Goal: Transaction & Acquisition: Purchase product/service

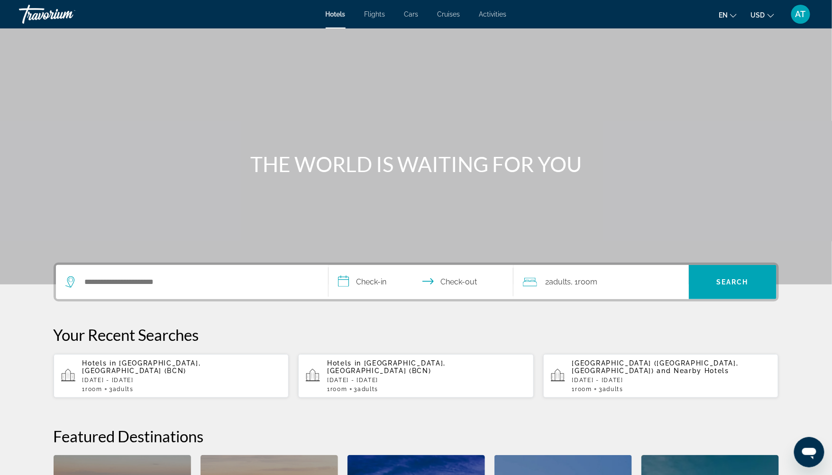
click at [802, 17] on span "AT" at bounding box center [800, 13] width 10 height 9
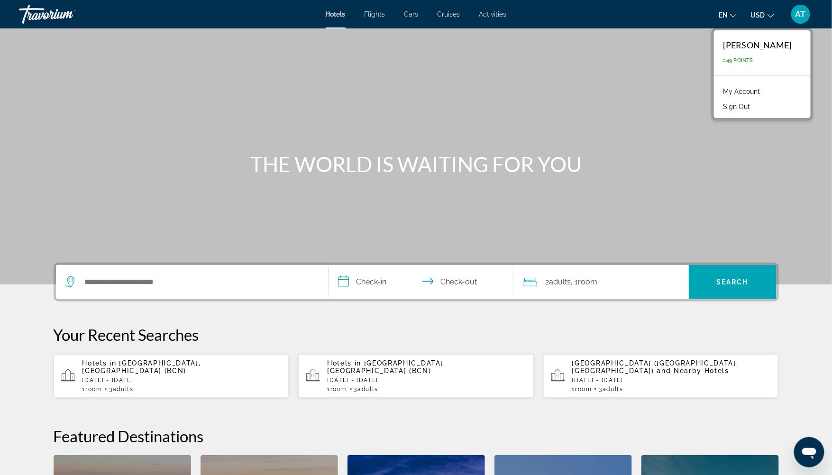
click at [746, 91] on link "My Account" at bounding box center [741, 91] width 46 height 12
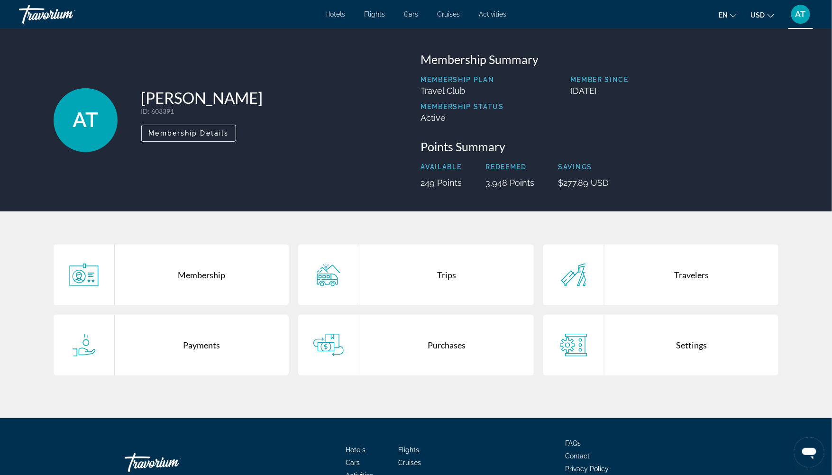
click at [420, 324] on div "Purchases" at bounding box center [446, 345] width 174 height 61
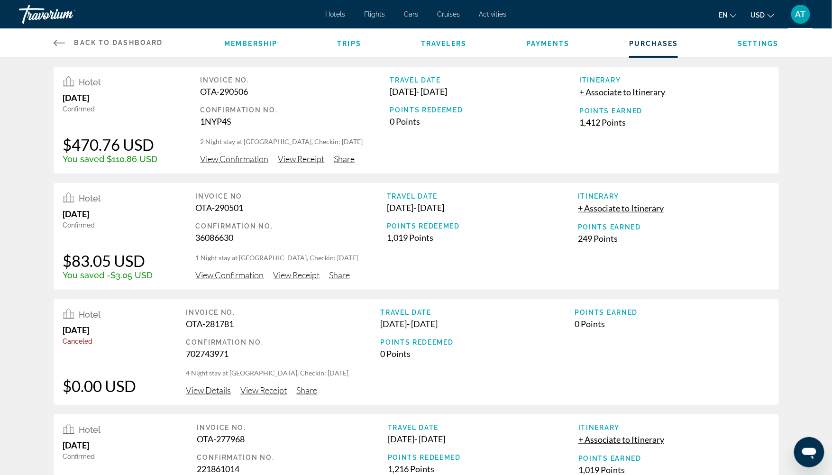
click at [219, 160] on span "View Confirmation" at bounding box center [234, 159] width 68 height 10
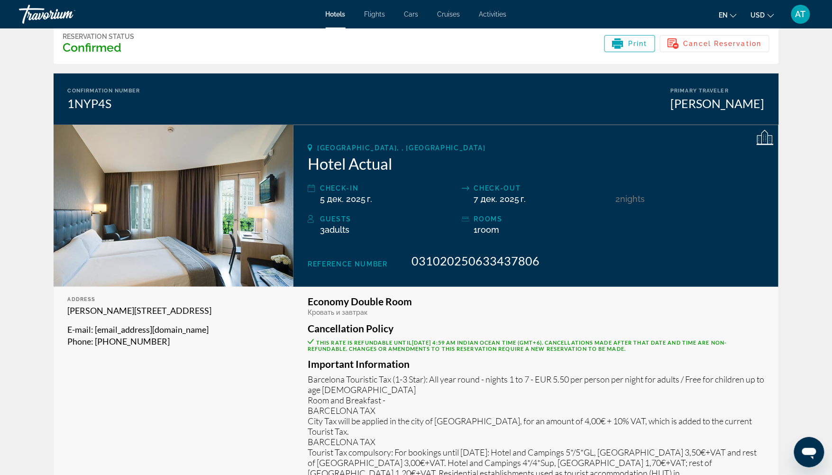
scroll to position [45, 0]
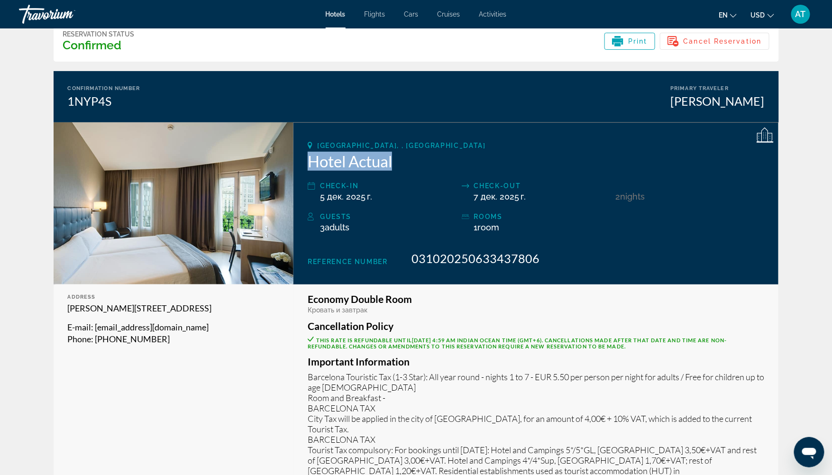
drag, startPoint x: 401, startPoint y: 163, endPoint x: 311, endPoint y: 164, distance: 89.6
click at [311, 164] on h2 "Hotel Actual" at bounding box center [536, 161] width 456 height 19
copy h2 "Hotel Actual"
click at [411, 223] on div "3 Adult Adults , Child Children ( ages )" at bounding box center [388, 227] width 136 height 10
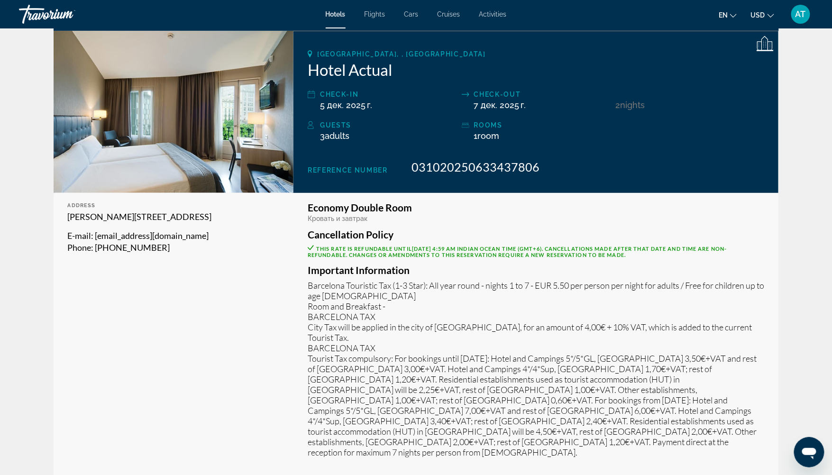
scroll to position [0, 0]
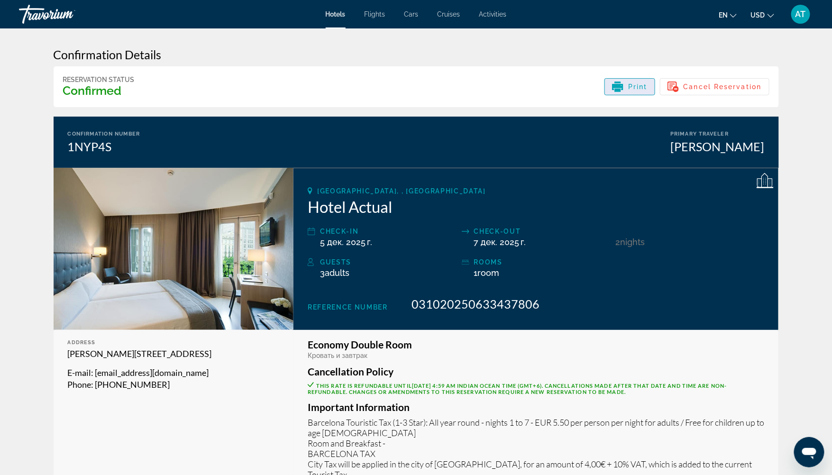
click at [646, 91] on span "Print" at bounding box center [637, 87] width 19 height 8
click at [336, 220] on div "[GEOGRAPHIC_DATA], , [GEOGRAPHIC_DATA] Hotel Actual Check-in 5 дек. 2025 г. Che…" at bounding box center [535, 249] width 485 height 162
click at [334, 208] on h2 "Hotel Actual" at bounding box center [536, 206] width 456 height 19
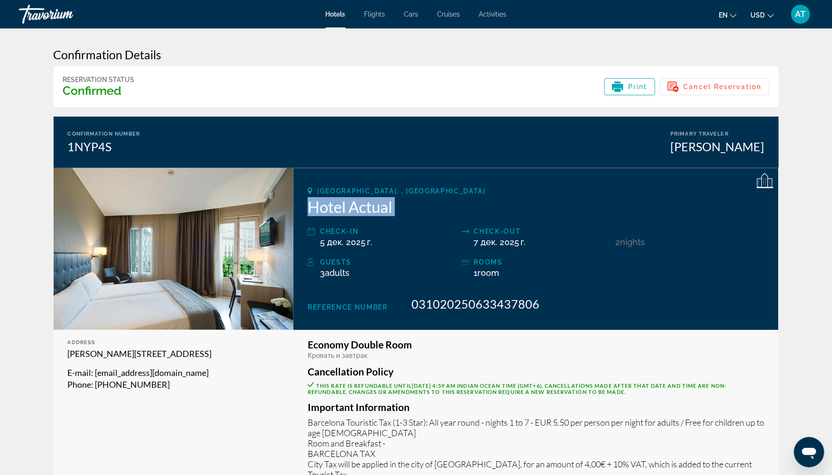
copy div "Hotel Actual"
click at [350, 8] on div "Hotels Flights Cars Cruises Activities Hotels Flights Cars Cruises Activities e…" at bounding box center [416, 14] width 832 height 25
click at [339, 12] on span "Hotels" at bounding box center [336, 14] width 20 height 8
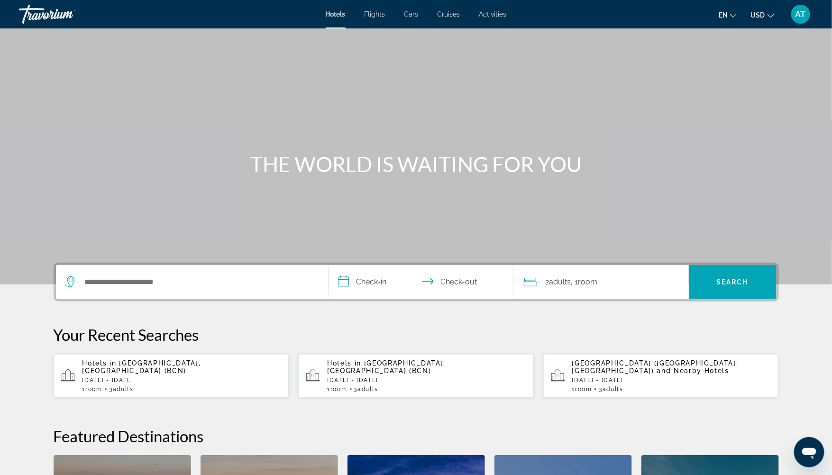
click at [145, 292] on div "Search widget" at bounding box center [191, 282] width 253 height 34
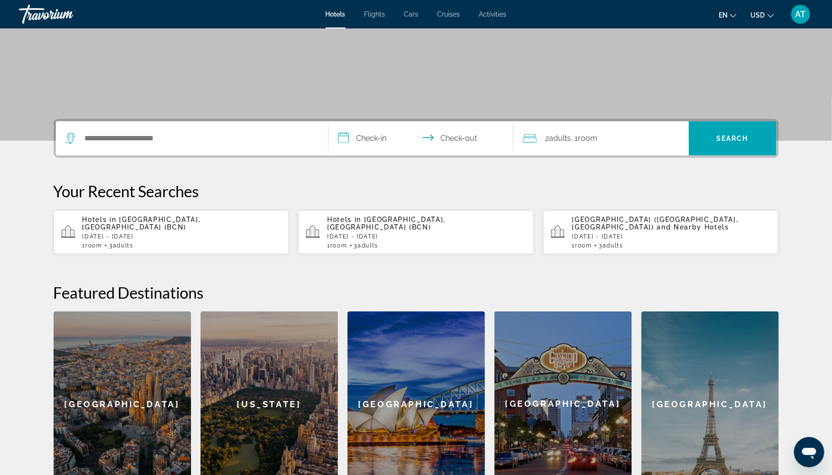
scroll to position [231, 0]
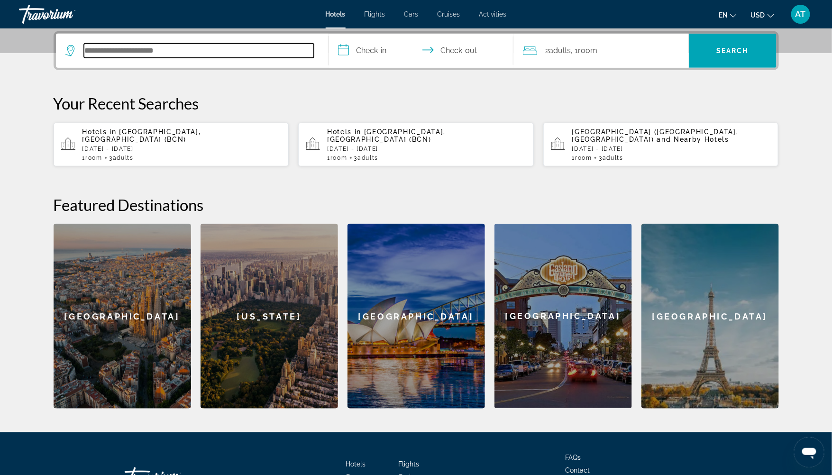
click at [118, 53] on input "Search hotel destination" at bounding box center [199, 51] width 230 height 14
paste input "**********"
type input "**********"
click at [117, 148] on div "Hotels in [GEOGRAPHIC_DATA], [GEOGRAPHIC_DATA] (BCN) [DATE] - [DATE] 1 Room roo…" at bounding box center [181, 144] width 199 height 33
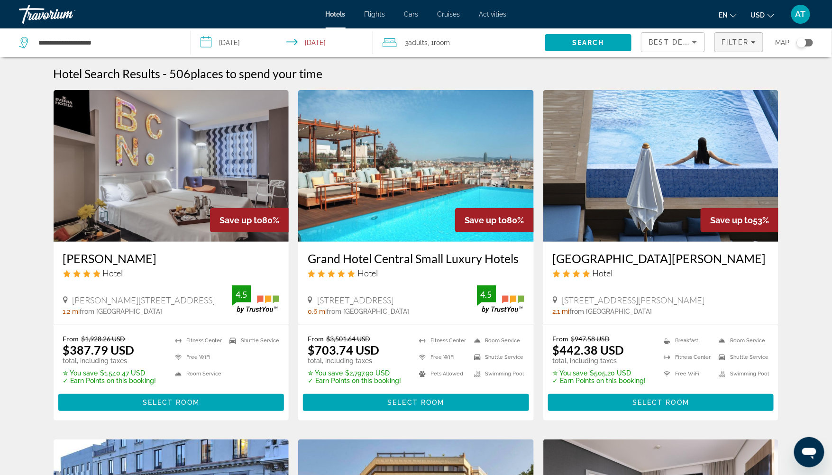
click at [750, 40] on div "Filter" at bounding box center [739, 42] width 34 height 8
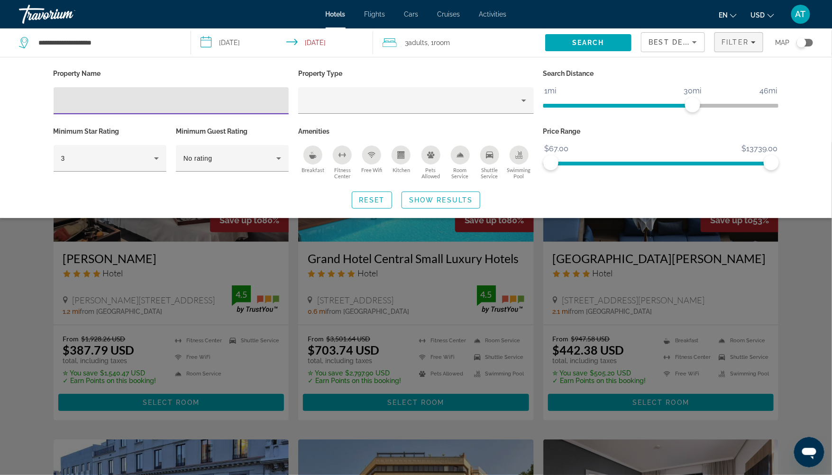
click at [219, 98] on input "Hotel Filters" at bounding box center [171, 100] width 220 height 11
type input "**********"
click at [452, 192] on span "Search widget" at bounding box center [441, 200] width 78 height 23
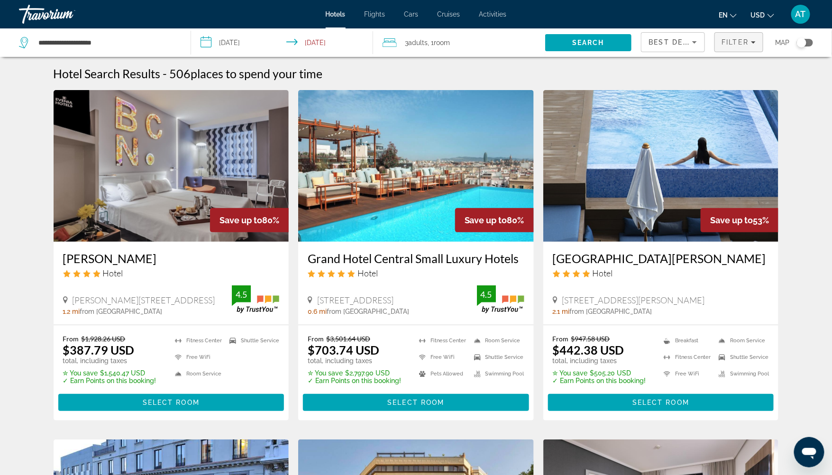
click at [735, 36] on span "Filters" at bounding box center [739, 42] width 48 height 23
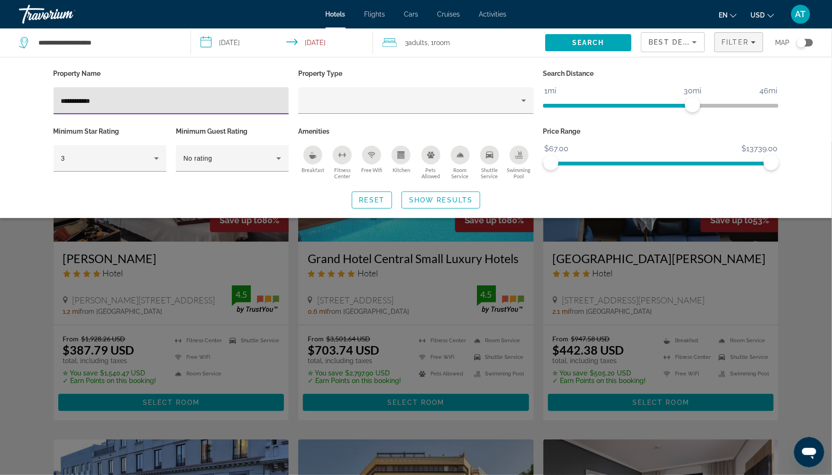
click at [127, 104] on input "**********" at bounding box center [171, 100] width 220 height 11
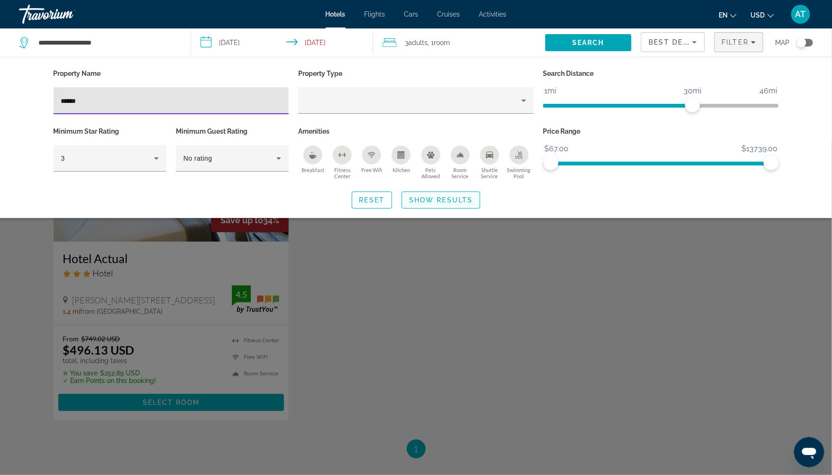
type input "******"
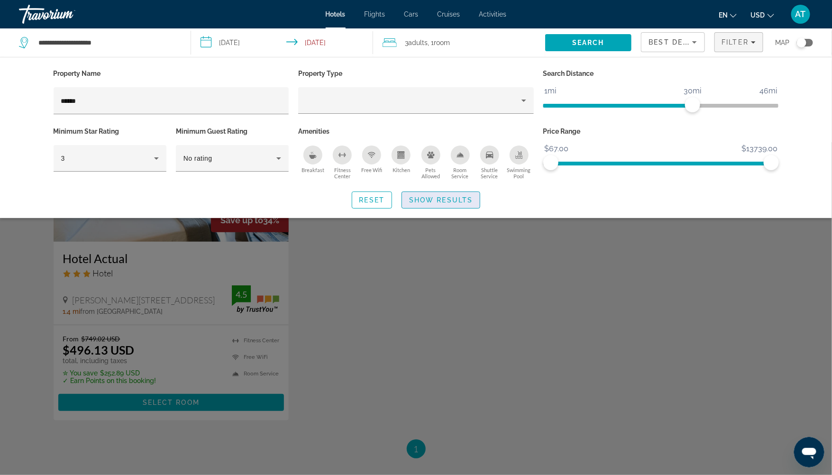
click at [434, 200] on span "Show Results" at bounding box center [441, 200] width 64 height 8
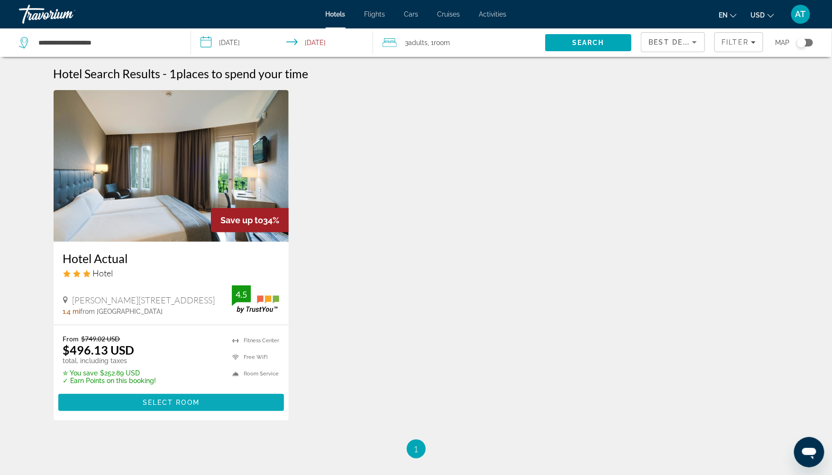
click at [164, 405] on span "Select Room" at bounding box center [171, 403] width 57 height 8
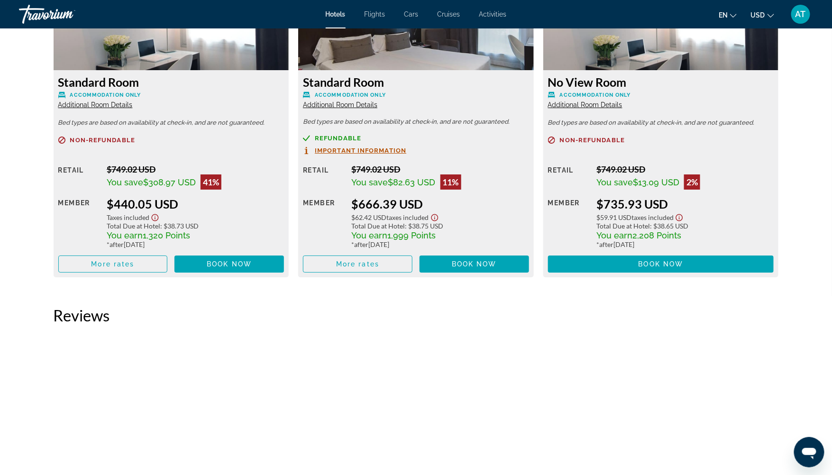
scroll to position [1420, 0]
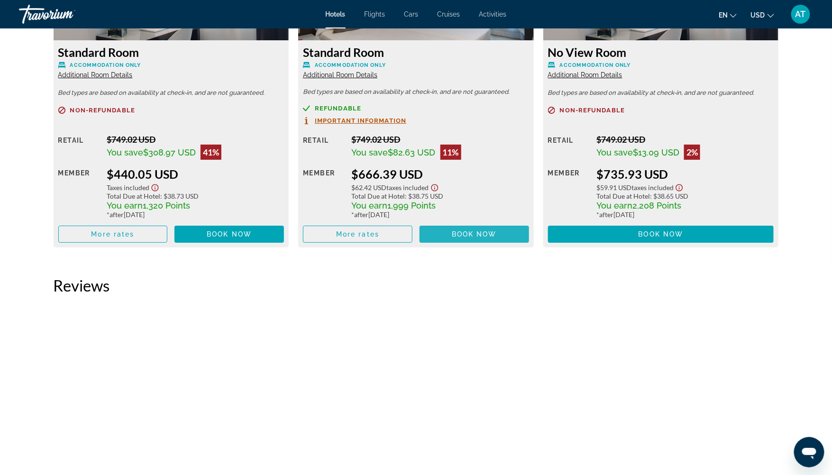
click at [438, 237] on span "Main content" at bounding box center [473, 234] width 109 height 23
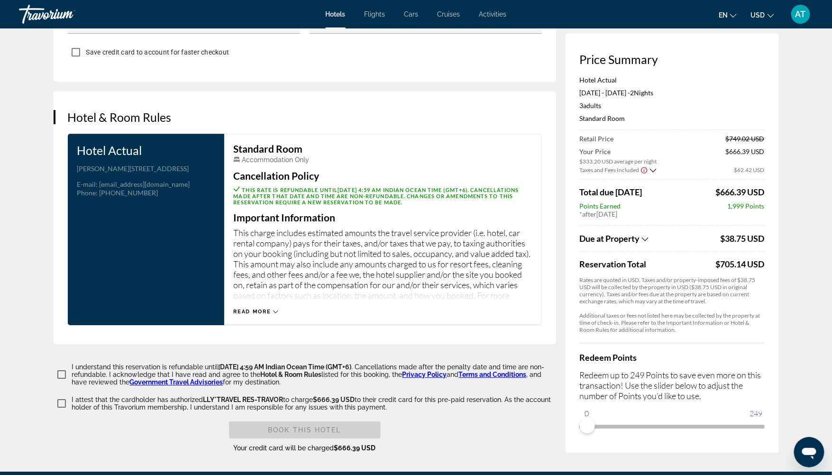
scroll to position [1078, 0]
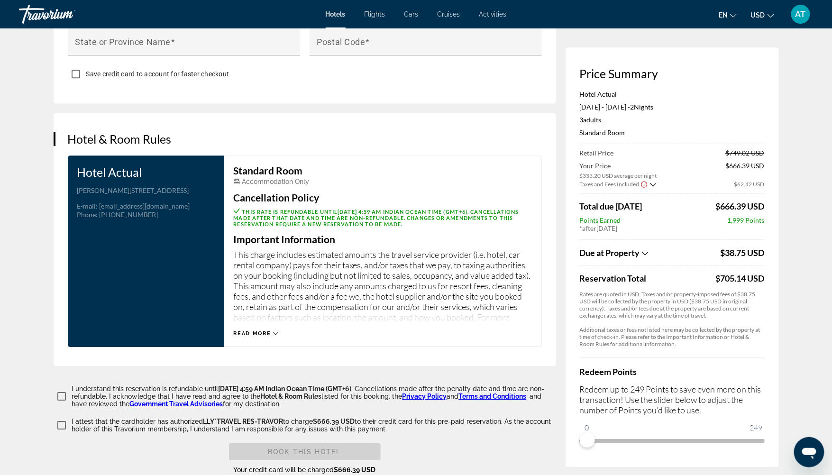
click at [265, 330] on span "Read more" at bounding box center [252, 333] width 37 height 6
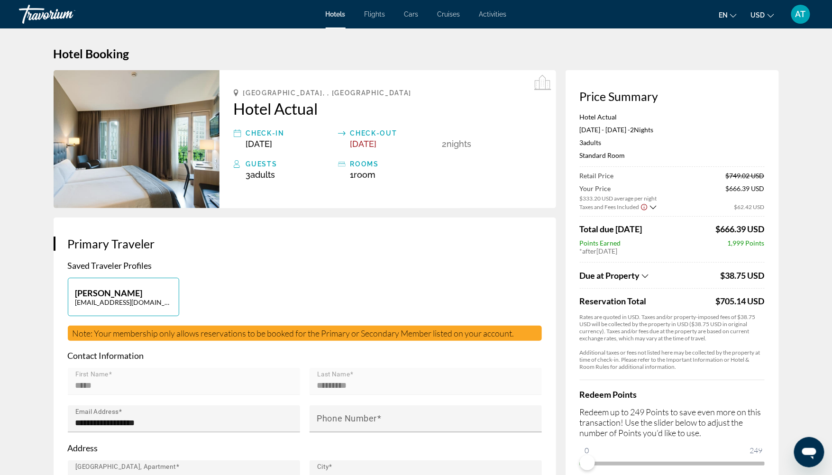
scroll to position [0, 0]
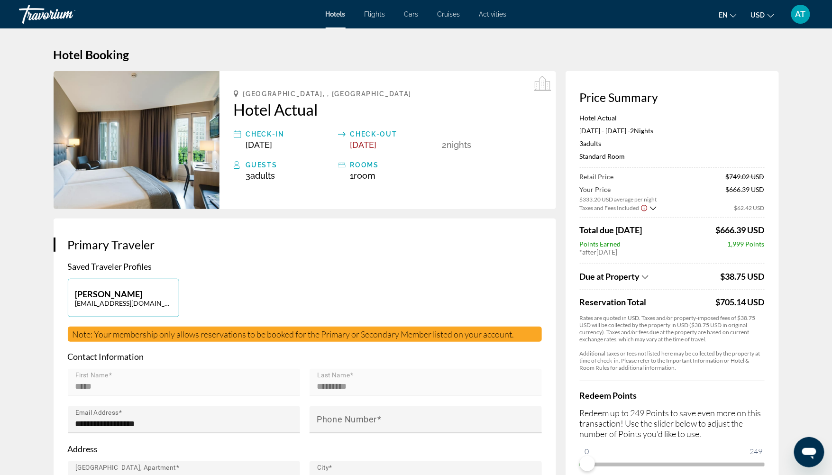
click at [361, 291] on div "[PERSON_NAME] [PERSON_NAME][EMAIL_ADDRESS][DOMAIN_NAME]" at bounding box center [304, 303] width 483 height 48
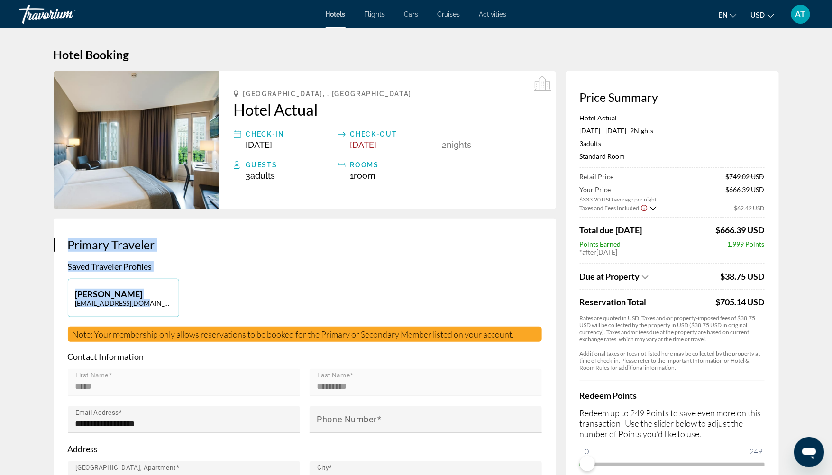
drag, startPoint x: 70, startPoint y: 235, endPoint x: 248, endPoint y: 305, distance: 191.5
click at [248, 305] on div "**********" at bounding box center [305, 395] width 502 height 355
click at [248, 305] on div "[PERSON_NAME] [PERSON_NAME][EMAIL_ADDRESS][DOMAIN_NAME]" at bounding box center [304, 303] width 483 height 48
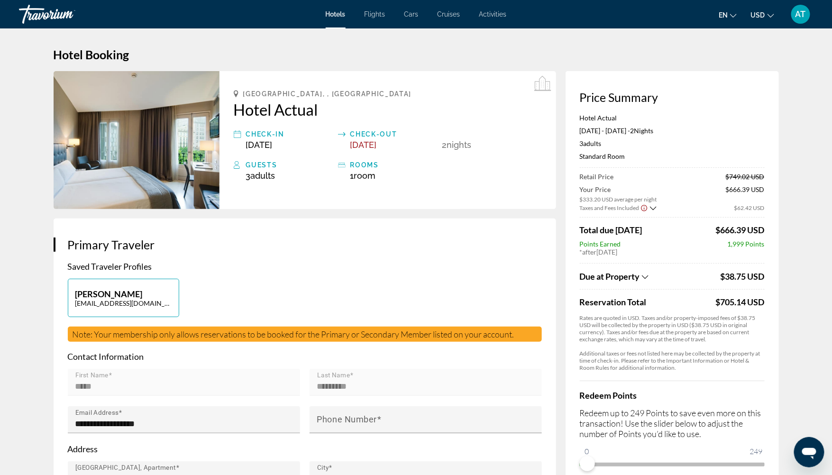
scroll to position [450, 0]
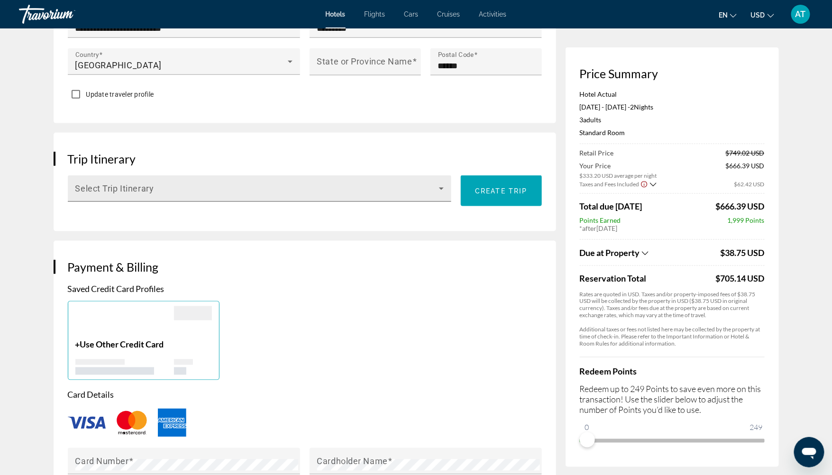
click at [128, 197] on div "Select Trip Itinerary" at bounding box center [259, 188] width 369 height 27
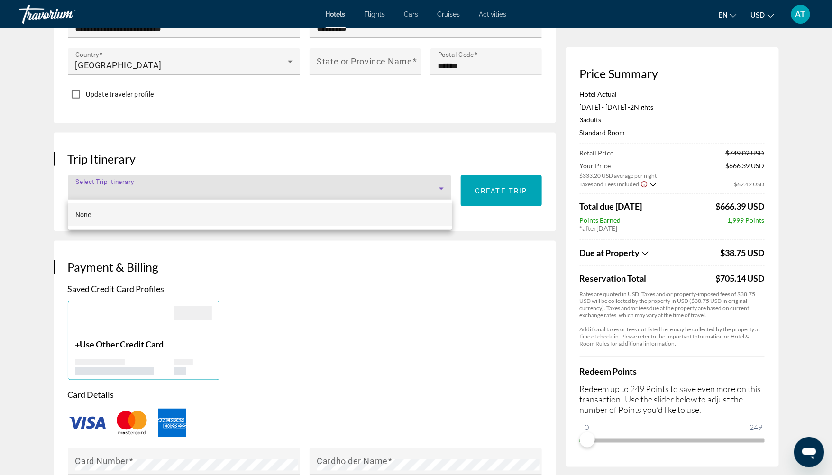
click at [60, 223] on div at bounding box center [416, 237] width 832 height 475
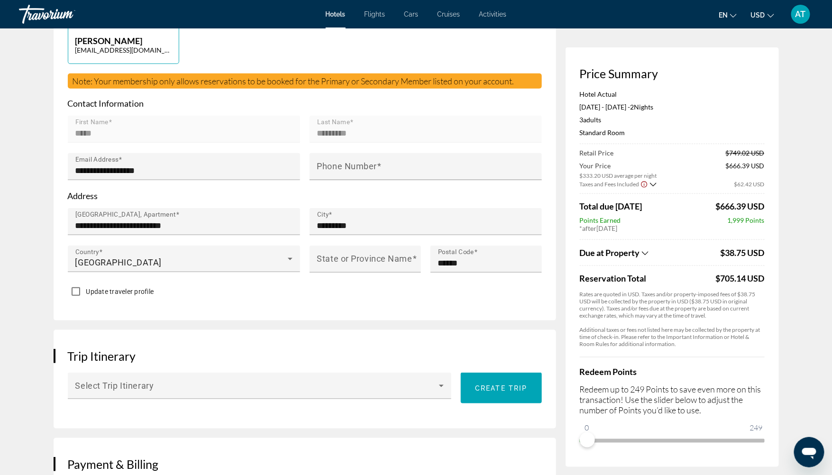
scroll to position [0, 0]
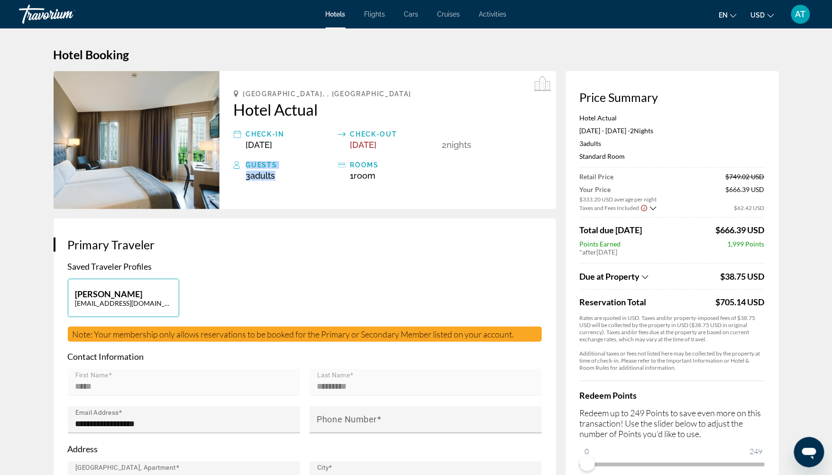
drag, startPoint x: 236, startPoint y: 158, endPoint x: 292, endPoint y: 179, distance: 60.0
click at [292, 179] on div "[GEOGRAPHIC_DATA], , [GEOGRAPHIC_DATA] Hotel Actual Check-in [DATE] Check-out […" at bounding box center [387, 140] width 336 height 138
click at [292, 179] on div "3 Adult Adults , 0 Child Children ( ages )" at bounding box center [289, 176] width 87 height 10
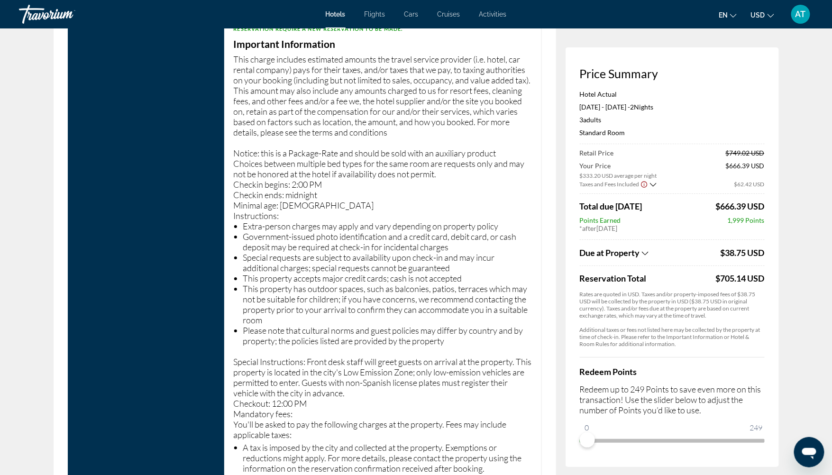
scroll to position [1402, 0]
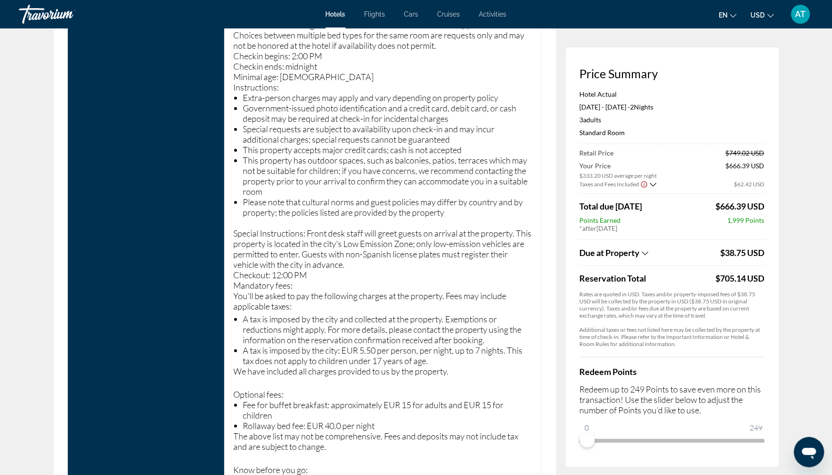
click at [274, 227] on p "This charge includes estimated amounts the travel service provider (i.e. hotel,…" at bounding box center [383, 253] width 298 height 654
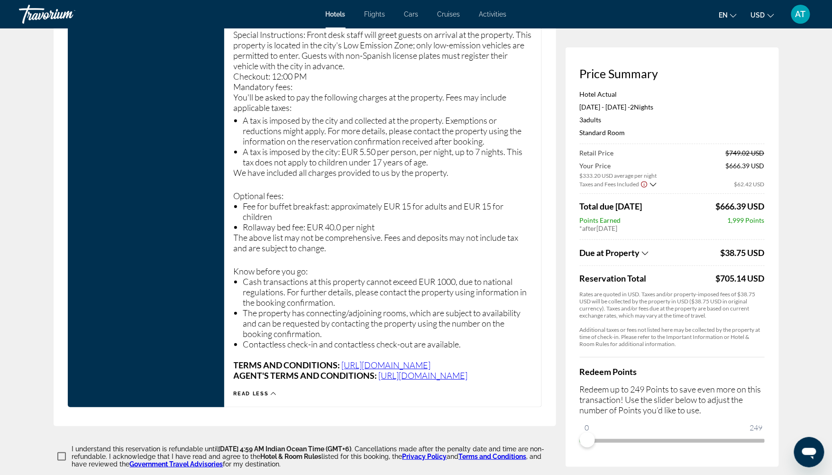
scroll to position [1601, 0]
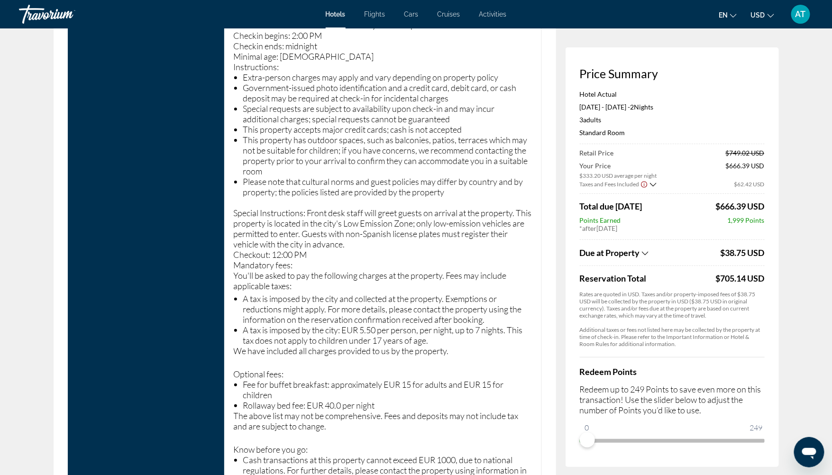
click at [353, 270] on p "You'll be asked to pay the following charges at the property. Fees may include …" at bounding box center [383, 280] width 298 height 21
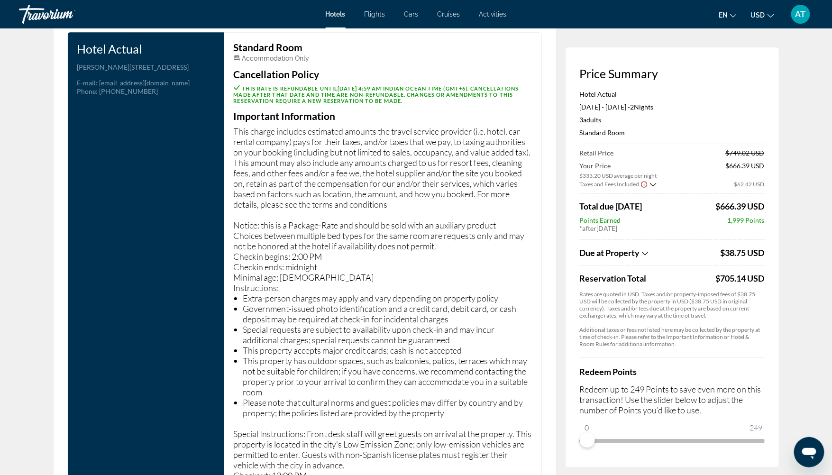
scroll to position [1189, 0]
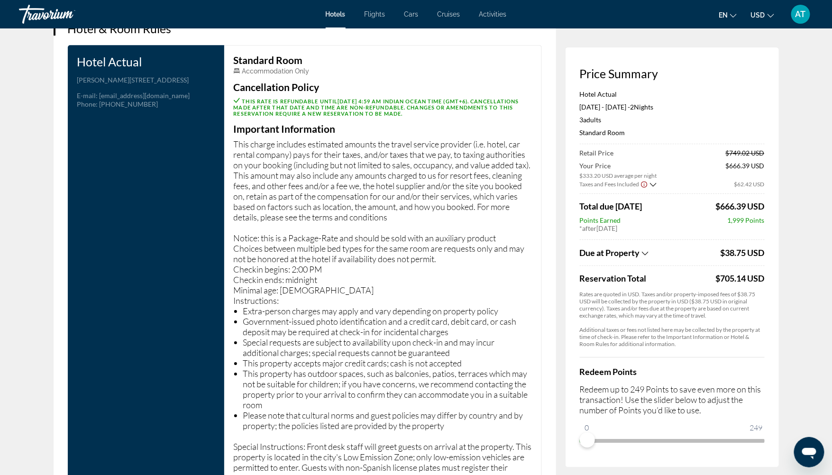
click at [389, 329] on li "Government-issued photo identification and a credit card, debit card, or cash d…" at bounding box center [387, 326] width 289 height 21
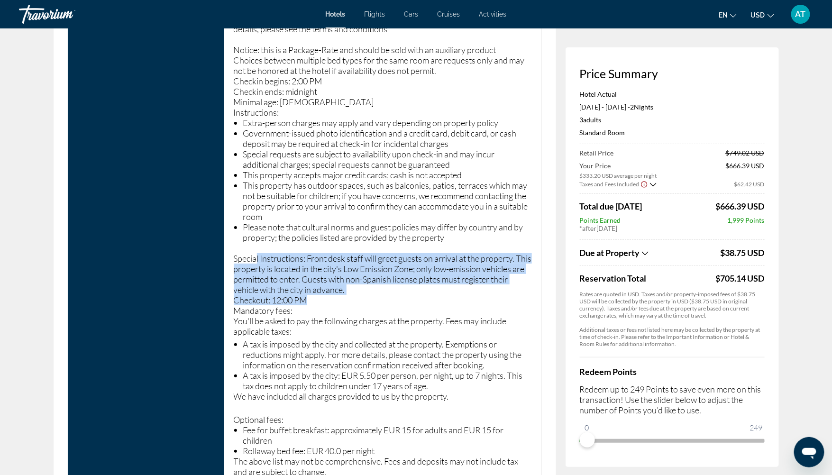
drag, startPoint x: 250, startPoint y: 256, endPoint x: 220, endPoint y: 253, distance: 30.0
click at [220, 253] on div "Hotel Actual Address [PERSON_NAME][STREET_ADDRESS] E-mail : [EMAIL_ADDRESS][DOM…" at bounding box center [304, 244] width 483 height 774
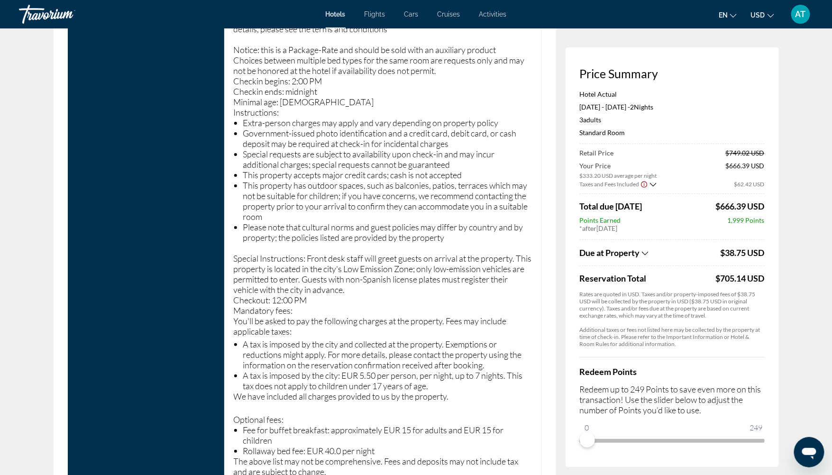
click at [220, 253] on div "Hotel Actual Address [PERSON_NAME][STREET_ADDRESS] E-mail : [EMAIL_ADDRESS][DOM…" at bounding box center [146, 244] width 156 height 774
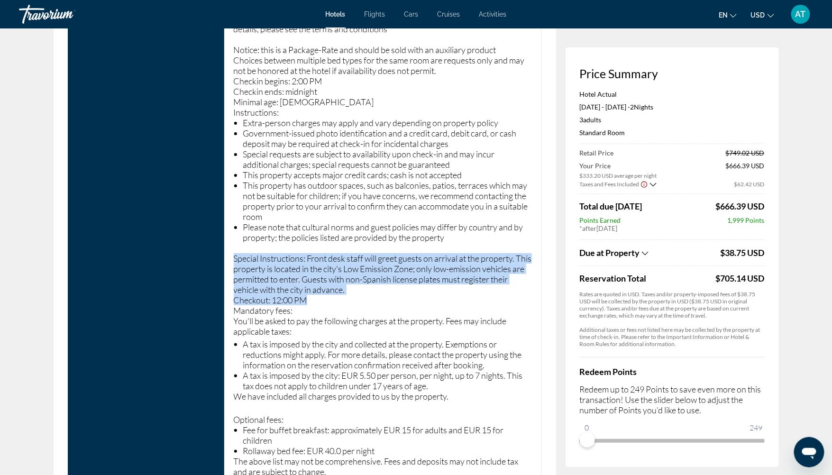
drag, startPoint x: 224, startPoint y: 254, endPoint x: 402, endPoint y: 294, distance: 182.5
click at [402, 294] on div "Standard Room Accommodation Only Cancellation Policy This rate is refundable un…" at bounding box center [383, 244] width 318 height 774
click at [402, 294] on p "This charge includes estimated amounts the travel service provider (i.e. hotel,…" at bounding box center [383, 278] width 298 height 654
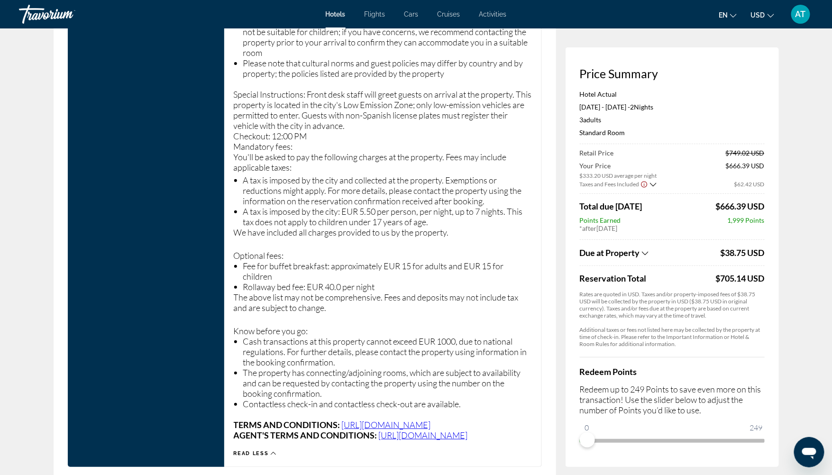
scroll to position [1558, 0]
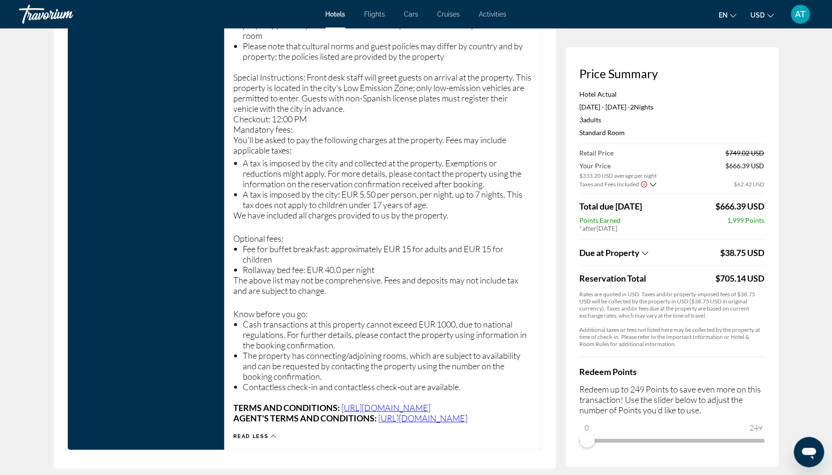
click at [402, 294] on p "This charge includes estimated amounts the travel service provider (i.e. hotel,…" at bounding box center [383, 97] width 298 height 654
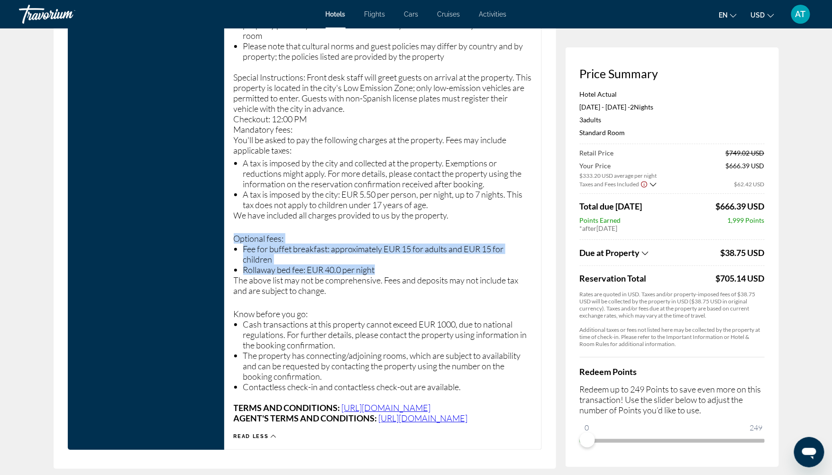
drag, startPoint x: 392, startPoint y: 295, endPoint x: 235, endPoint y: 234, distance: 169.4
click at [235, 234] on p "This charge includes estimated amounts the travel service provider (i.e. hotel,…" at bounding box center [383, 97] width 298 height 654
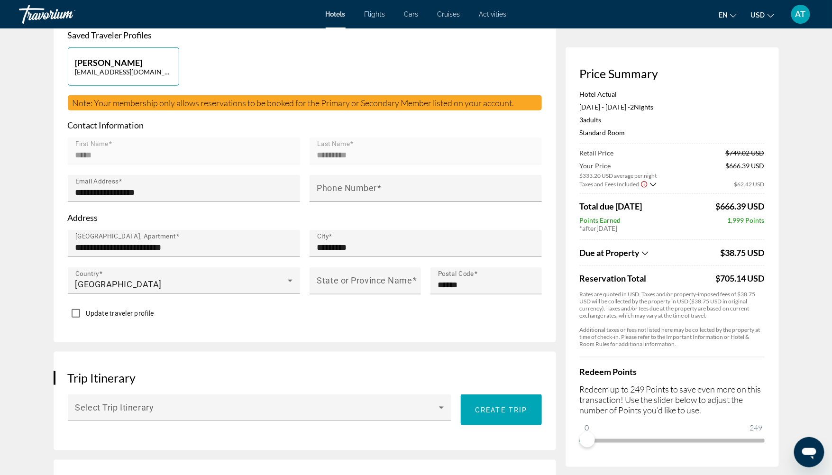
scroll to position [0, 0]
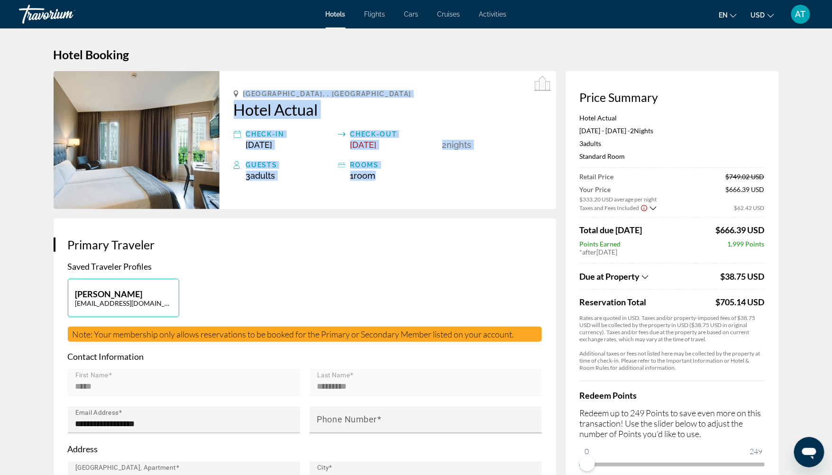
drag, startPoint x: 393, startPoint y: 173, endPoint x: 231, endPoint y: 91, distance: 182.1
click at [231, 91] on div "[GEOGRAPHIC_DATA], , [GEOGRAPHIC_DATA] Hotel Actual Check-in [DATE] Check-out […" at bounding box center [387, 140] width 336 height 138
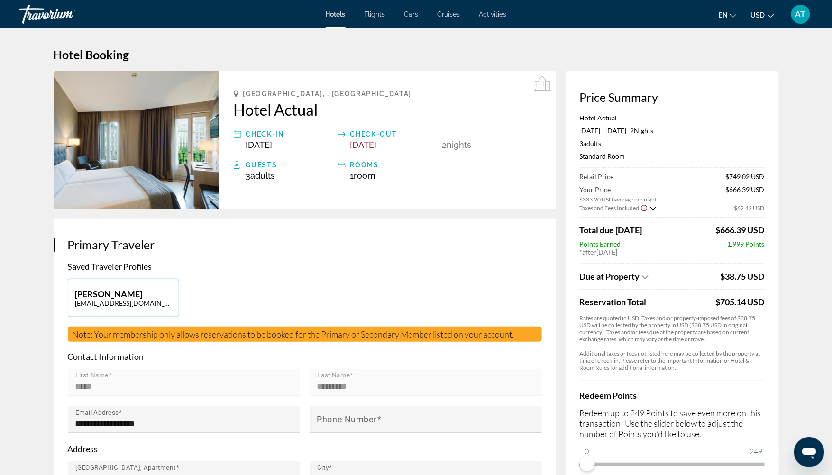
click at [231, 91] on div "[GEOGRAPHIC_DATA], , [GEOGRAPHIC_DATA] Hotel Actual Check-in [DATE] Check-out […" at bounding box center [387, 140] width 336 height 138
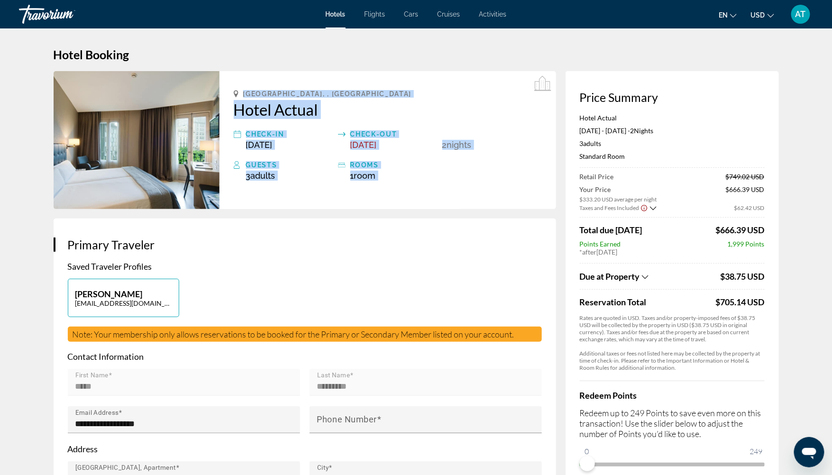
drag, startPoint x: 231, startPoint y: 91, endPoint x: 490, endPoint y: 182, distance: 274.7
click at [490, 182] on div "[GEOGRAPHIC_DATA], , [GEOGRAPHIC_DATA] Hotel Actual Check-in [DATE] Check-out […" at bounding box center [387, 140] width 336 height 138
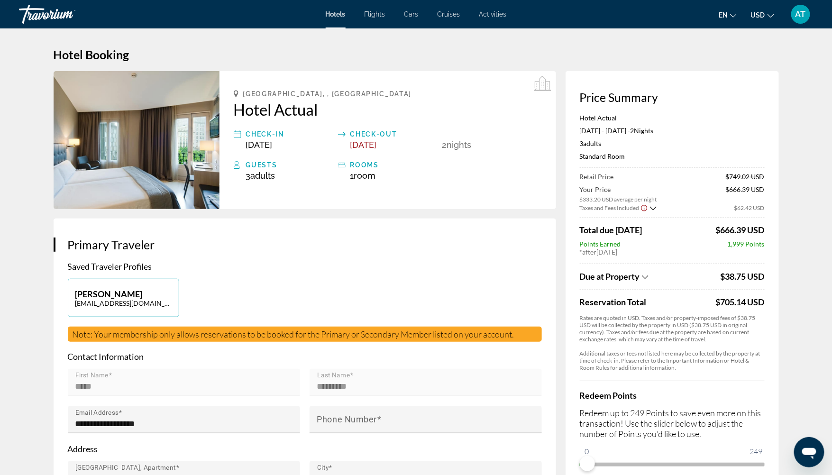
click at [654, 208] on icon "Show Taxes and Fees breakdown" at bounding box center [652, 208] width 7 height 4
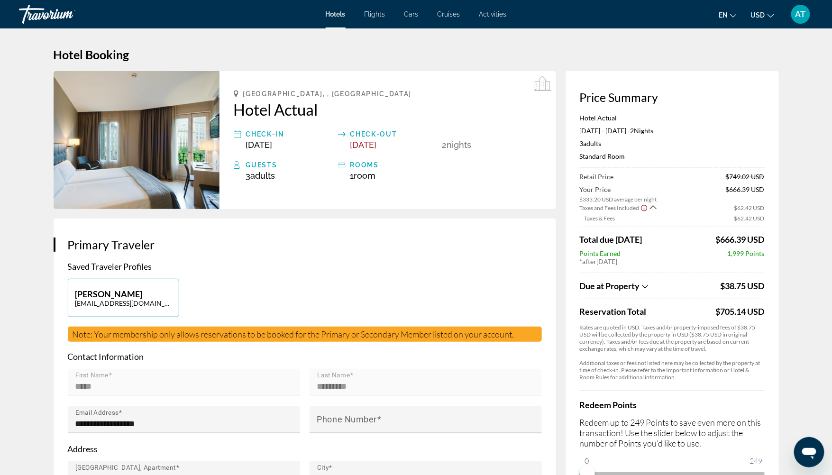
click at [654, 208] on icon "Show Taxes and Fees breakdown" at bounding box center [653, 207] width 7 height 8
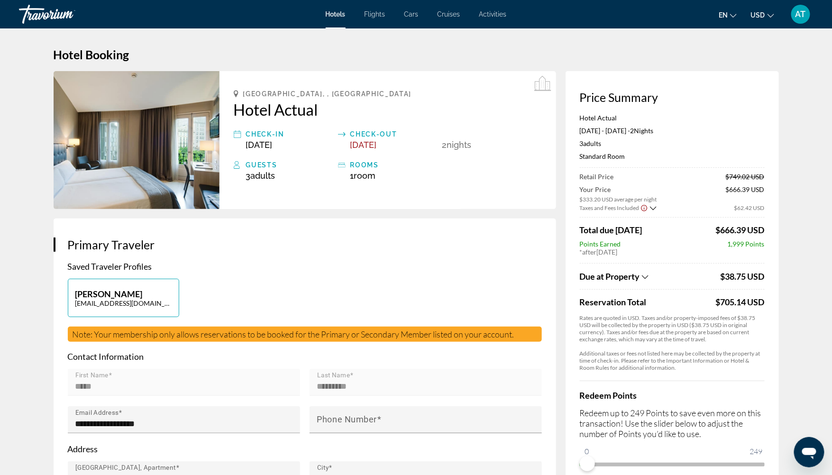
click at [560, 73] on div "[GEOGRAPHIC_DATA], , [GEOGRAPHIC_DATA] Hotel Actual Check-in [DATE] Check-out […" at bounding box center [389, 140] width 341 height 138
click at [436, 233] on div "**********" at bounding box center [305, 395] width 502 height 355
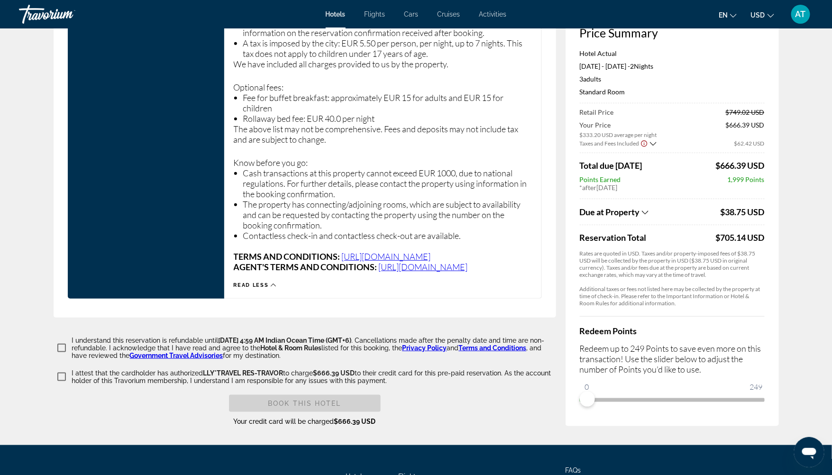
scroll to position [1709, 0]
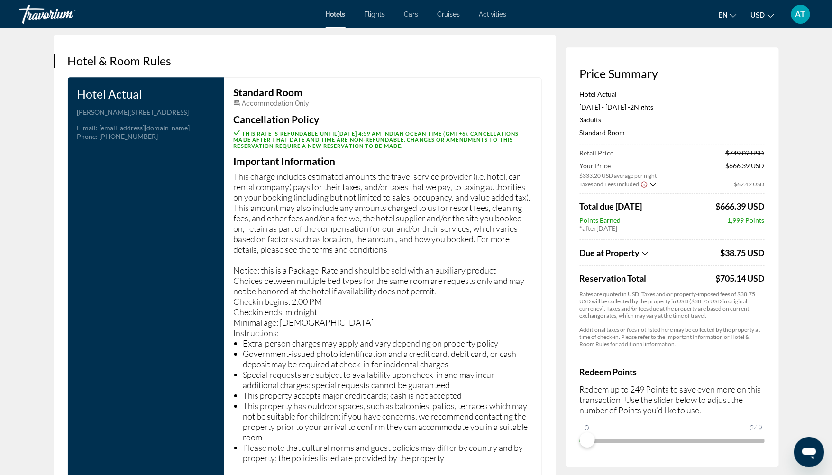
scroll to position [1155, 0]
click at [654, 186] on icon "Show Taxes and Fees breakdown" at bounding box center [653, 185] width 7 height 8
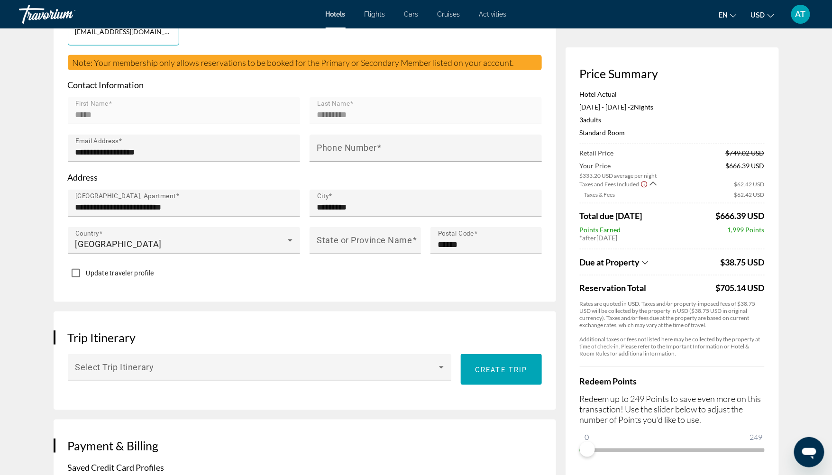
scroll to position [0, 0]
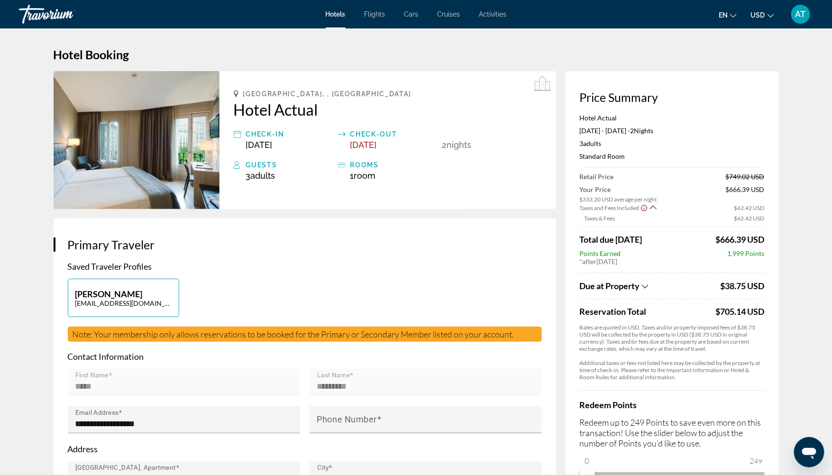
click at [308, 233] on div "**********" at bounding box center [305, 395] width 502 height 355
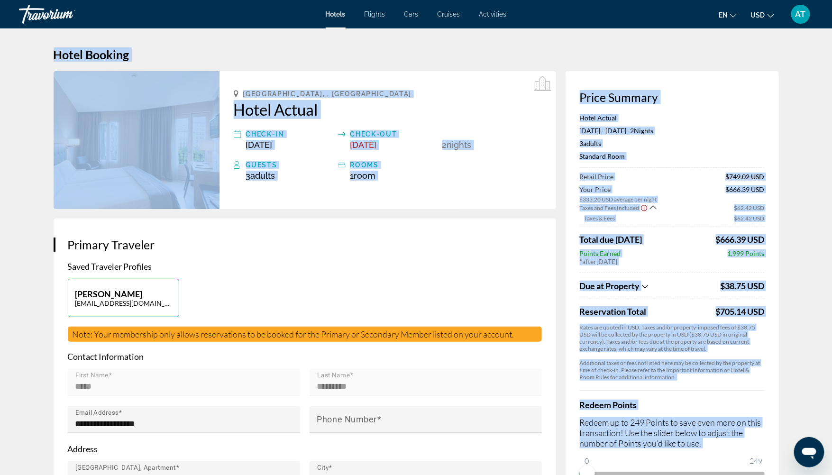
drag, startPoint x: 48, startPoint y: 50, endPoint x: 516, endPoint y: 228, distance: 500.4
click at [516, 228] on div "**********" at bounding box center [305, 395] width 502 height 355
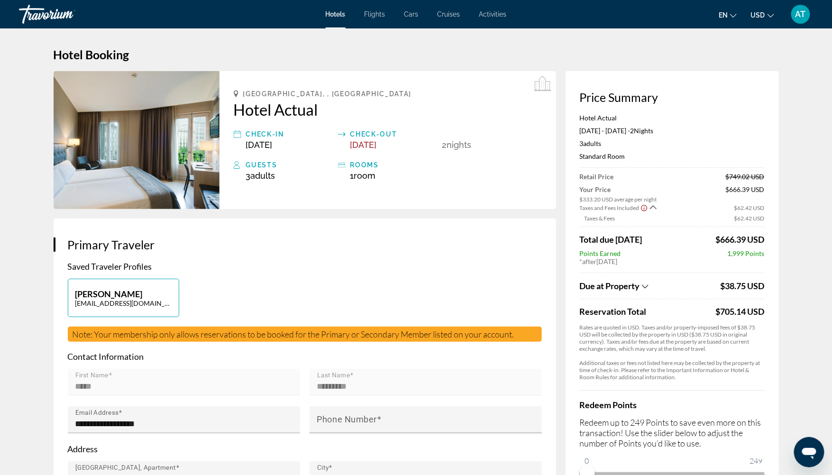
click at [800, 14] on span "AT" at bounding box center [800, 13] width 10 height 9
click at [740, 93] on link "My Account" at bounding box center [741, 91] width 46 height 12
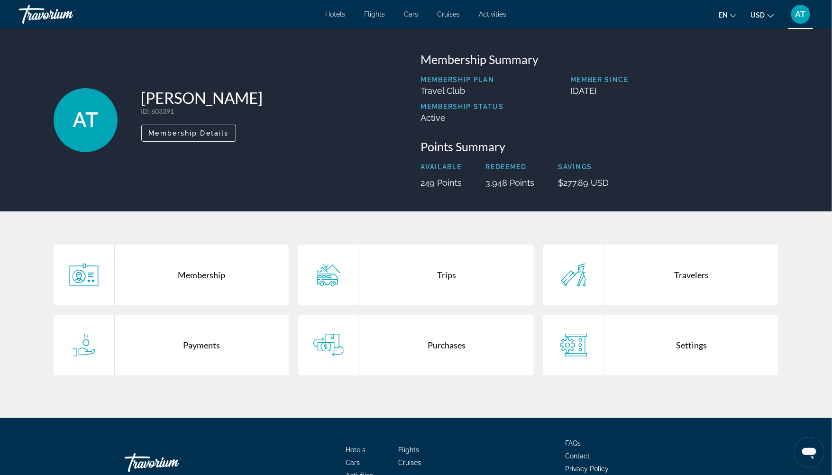
scroll to position [17, 0]
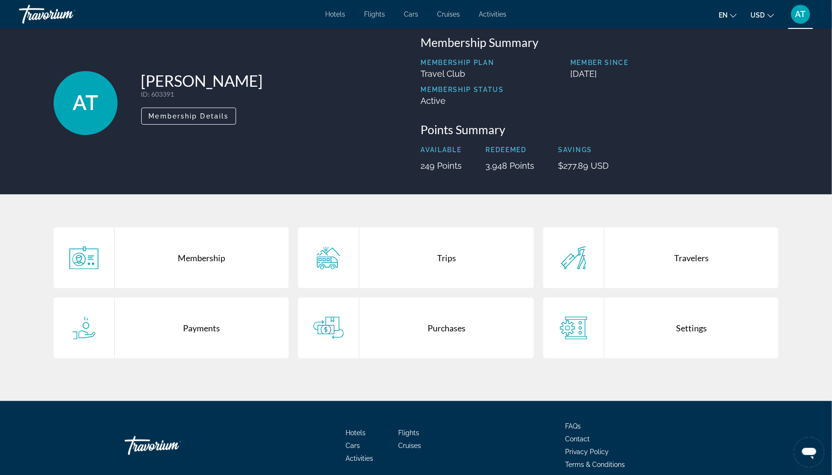
click at [598, 246] on div "Main content" at bounding box center [573, 257] width 61 height 61
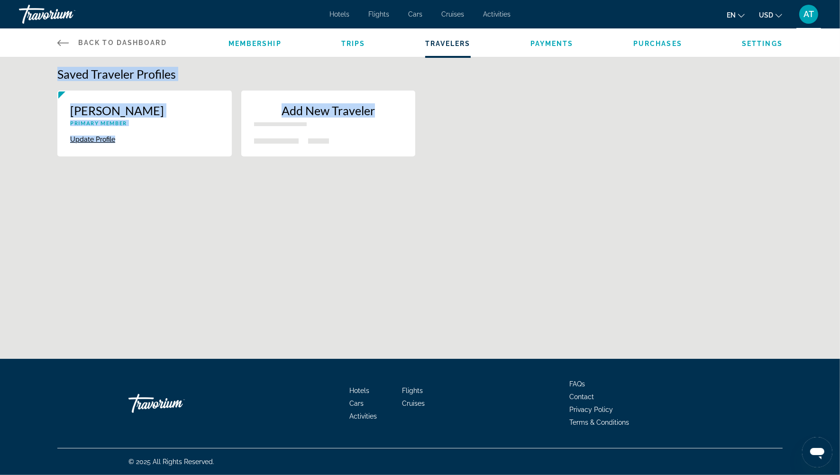
drag, startPoint x: 54, startPoint y: 73, endPoint x: 520, endPoint y: 161, distance: 474.0
click at [520, 161] on div "Saved Traveler Profiles [PERSON_NAME] Primary Member Update Profile Delete Add …" at bounding box center [419, 116] width 763 height 99
click at [520, 161] on div "[PERSON_NAME] Primary Member Update Profile Delete Add New Traveler" at bounding box center [420, 128] width 735 height 75
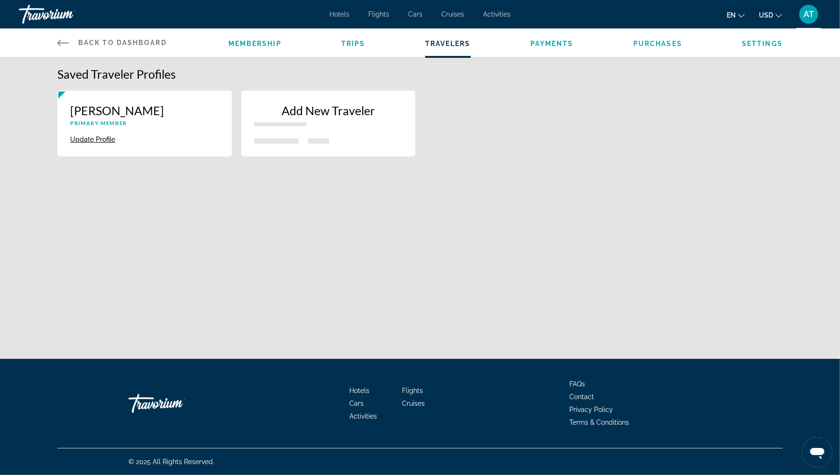
click at [364, 41] on span "Trips" at bounding box center [353, 44] width 24 height 8
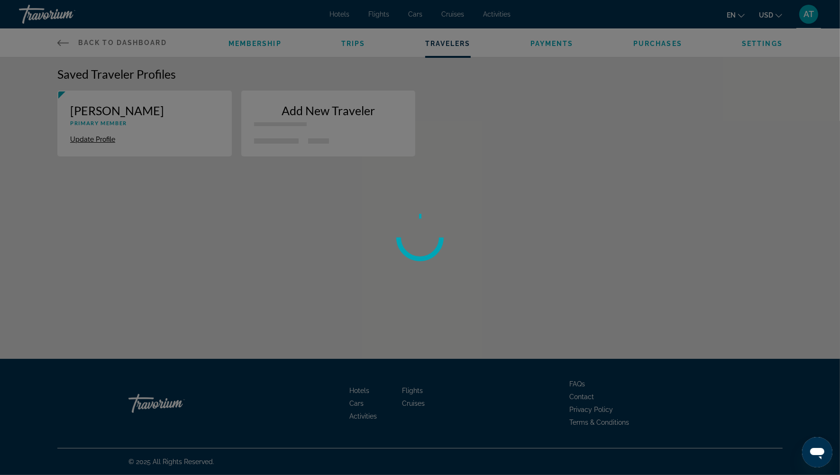
click at [349, 46] on div at bounding box center [420, 237] width 840 height 475
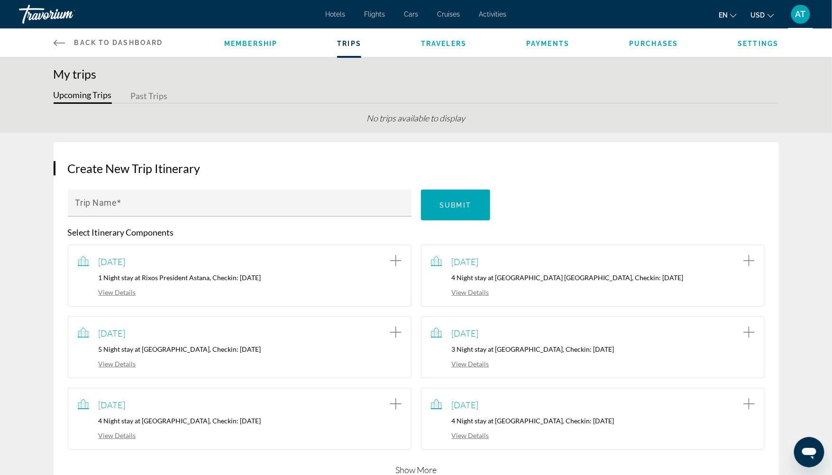
click at [793, 13] on div "AT" at bounding box center [800, 14] width 19 height 19
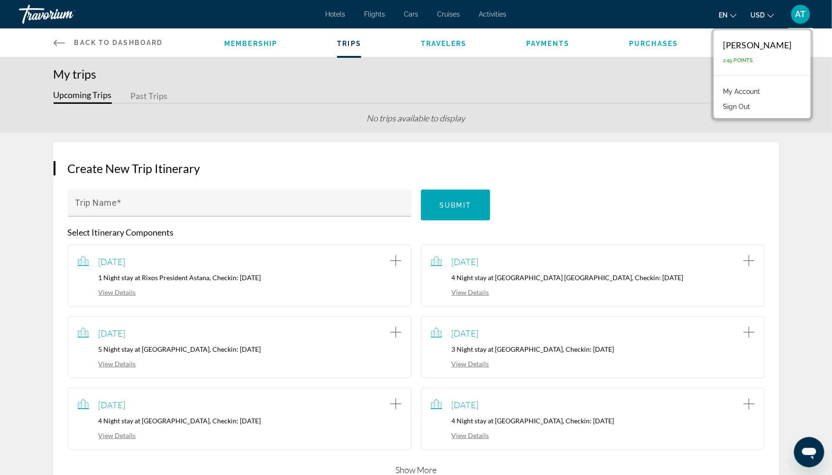
click at [745, 92] on link "My Account" at bounding box center [741, 91] width 46 height 12
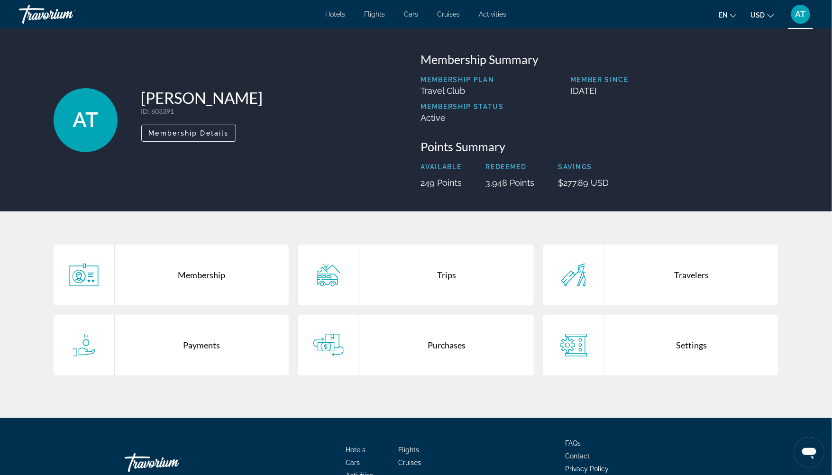
click at [403, 324] on div "Purchases" at bounding box center [446, 345] width 174 height 61
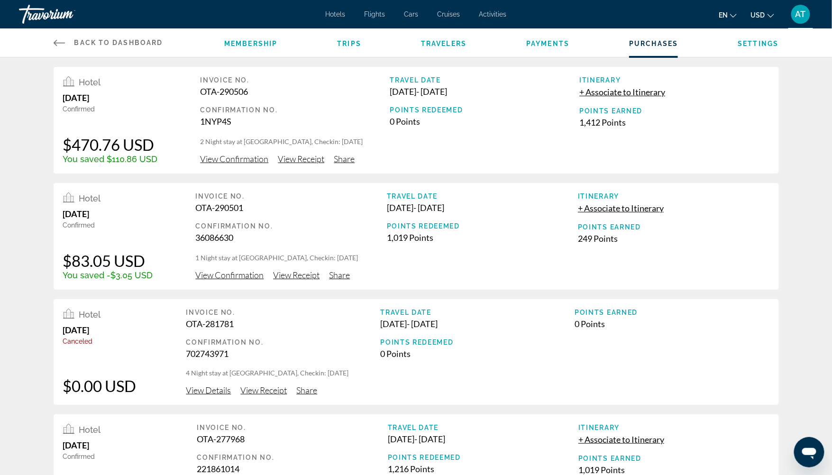
click at [224, 156] on span "View Confirmation" at bounding box center [234, 159] width 68 height 10
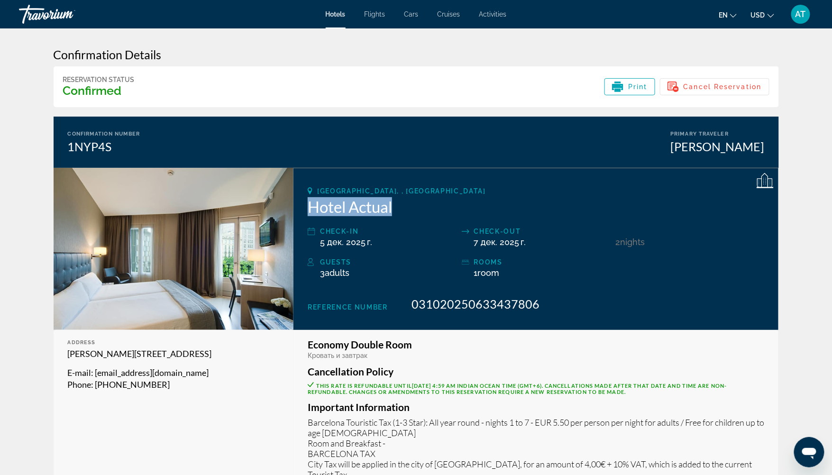
drag, startPoint x: 307, startPoint y: 210, endPoint x: 419, endPoint y: 214, distance: 112.4
click at [419, 214] on div "[GEOGRAPHIC_DATA], , [GEOGRAPHIC_DATA] Hotel Actual Check-in 5 дек. 2025 г. Che…" at bounding box center [535, 249] width 485 height 162
copy h2 "Hotel Actual"
click at [704, 151] on div "[PERSON_NAME]" at bounding box center [718, 146] width 94 height 14
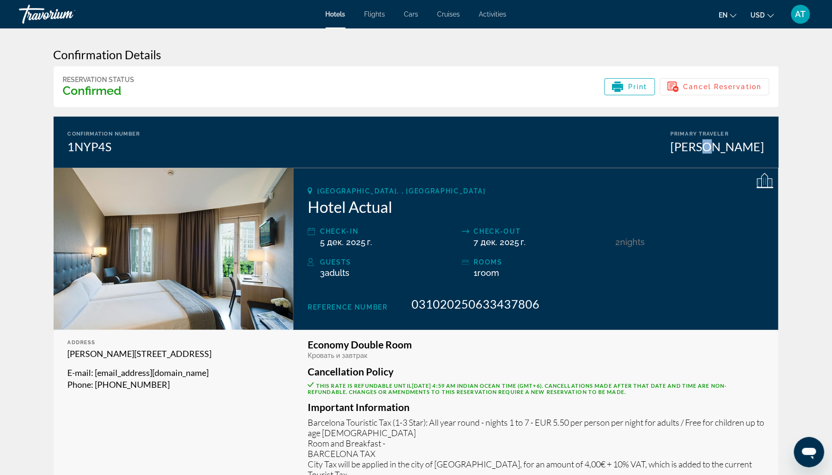
click at [704, 151] on div "[PERSON_NAME]" at bounding box center [718, 146] width 94 height 14
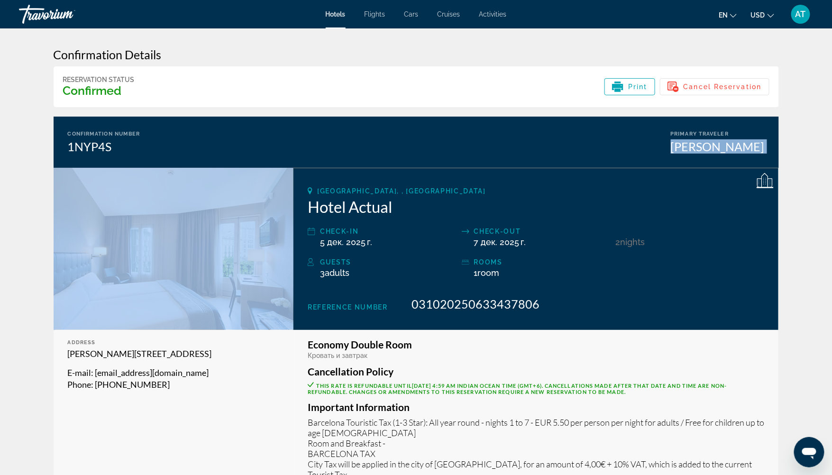
click at [704, 151] on div "[PERSON_NAME]" at bounding box center [718, 146] width 94 height 14
copy div "[PERSON_NAME]"
